Goal: Find specific page/section: Find specific page/section

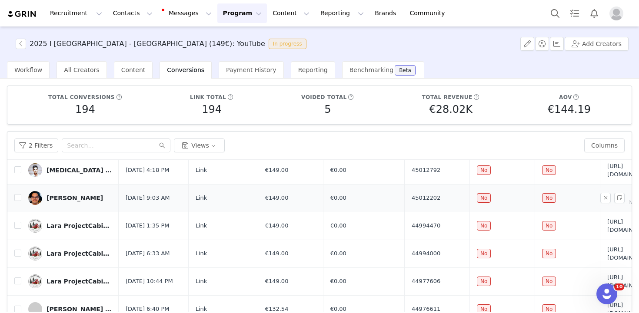
scroll to position [80, 0]
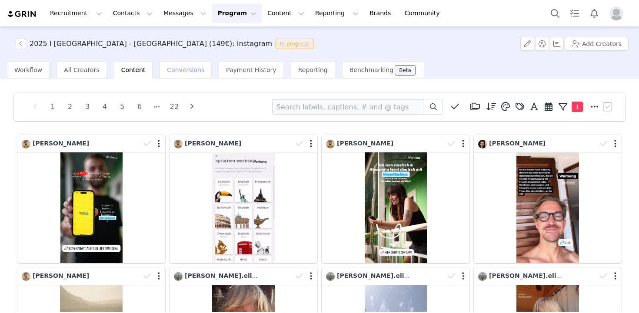
click at [181, 69] on span "Conversions" at bounding box center [185, 69] width 37 height 7
